Goal: Task Accomplishment & Management: Complete application form

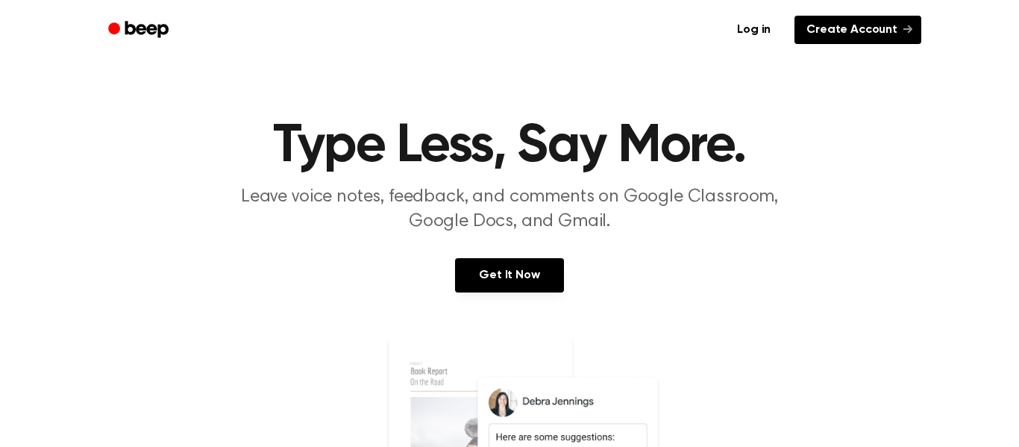
click at [864, 24] on link "Create Account" at bounding box center [858, 30] width 127 height 28
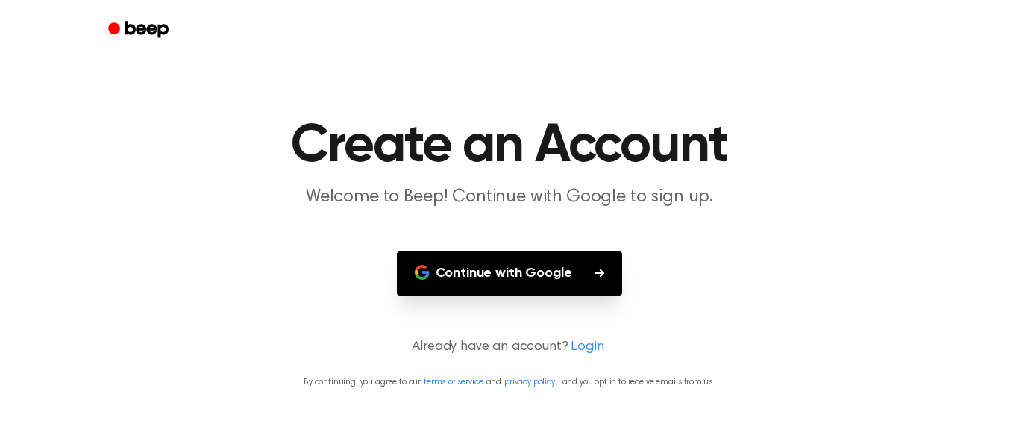
click at [580, 261] on button "Continue with Google" at bounding box center [510, 274] width 226 height 44
click at [574, 276] on button "Continue with Google" at bounding box center [510, 274] width 226 height 44
click at [593, 264] on button "Continue with Google" at bounding box center [510, 274] width 226 height 44
click at [545, 273] on button "Continue with Google" at bounding box center [510, 274] width 226 height 44
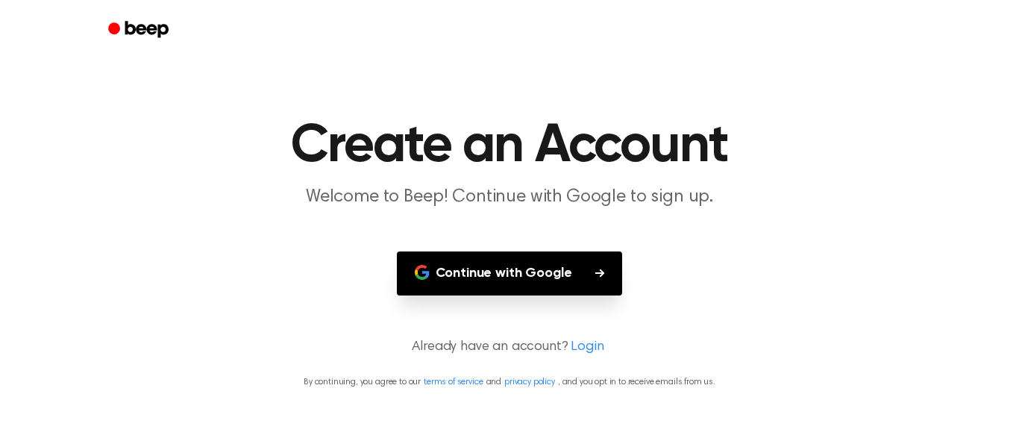
click at [545, 273] on button "Continue with Google" at bounding box center [510, 274] width 226 height 44
click at [514, 277] on button "Continue with Google" at bounding box center [510, 274] width 226 height 44
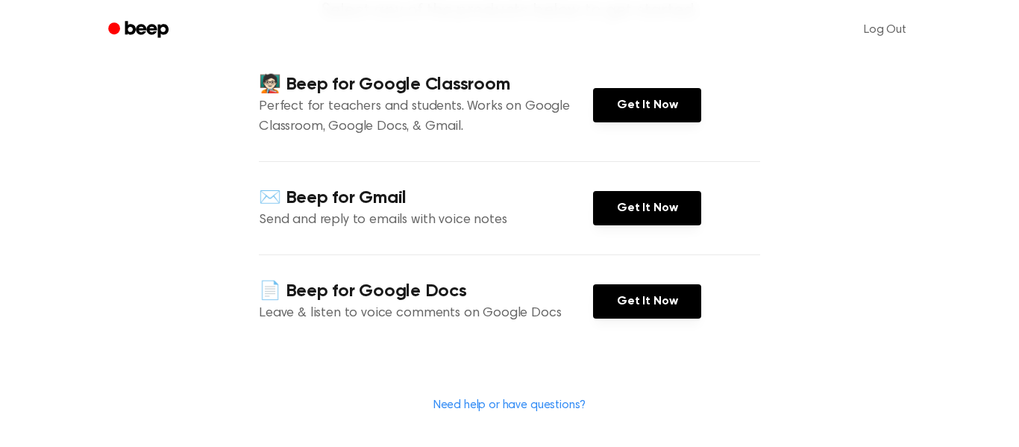
scroll to position [190, 0]
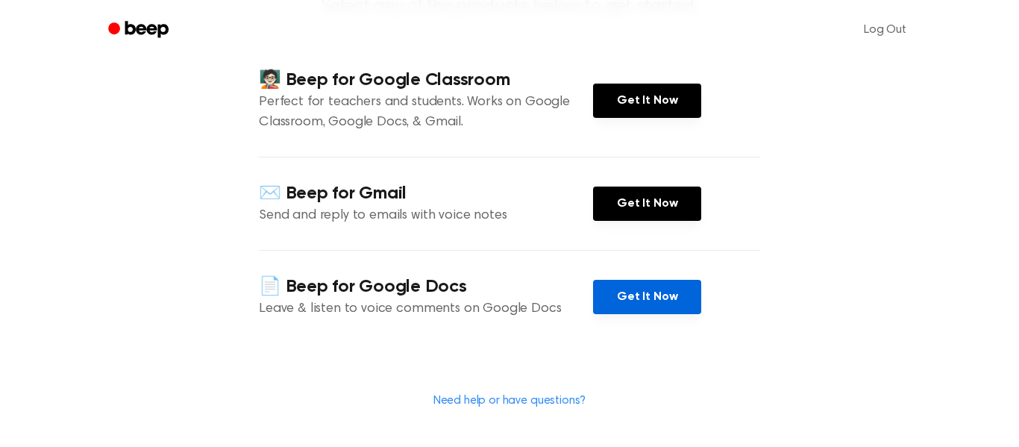
click at [658, 294] on link "Get It Now" at bounding box center [647, 297] width 108 height 34
